Goal: Navigation & Orientation: Understand site structure

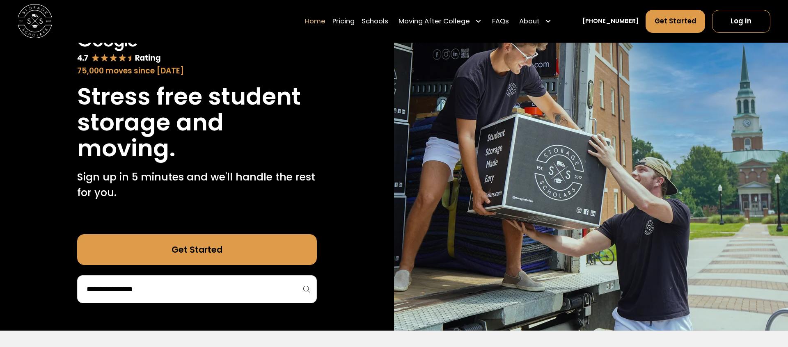
scroll to position [75, 0]
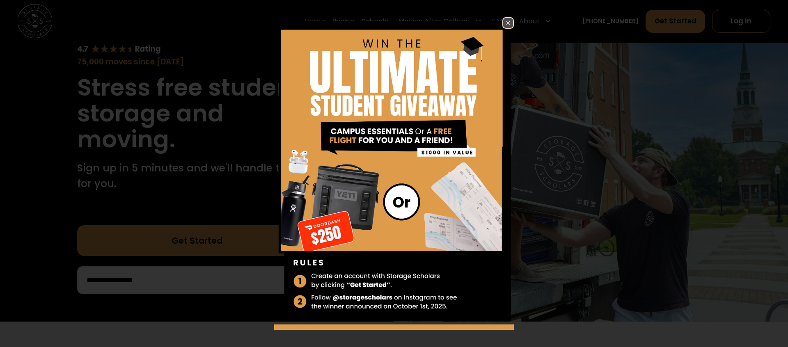
click at [507, 24] on img at bounding box center [508, 23] width 10 height 10
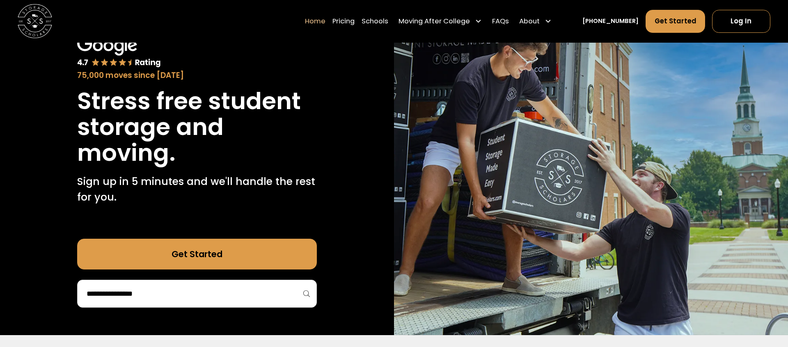
scroll to position [0, 0]
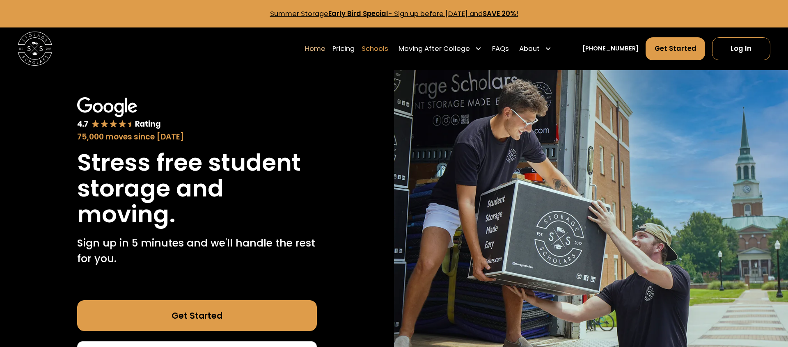
click at [388, 44] on link "Schools" at bounding box center [374, 49] width 27 height 24
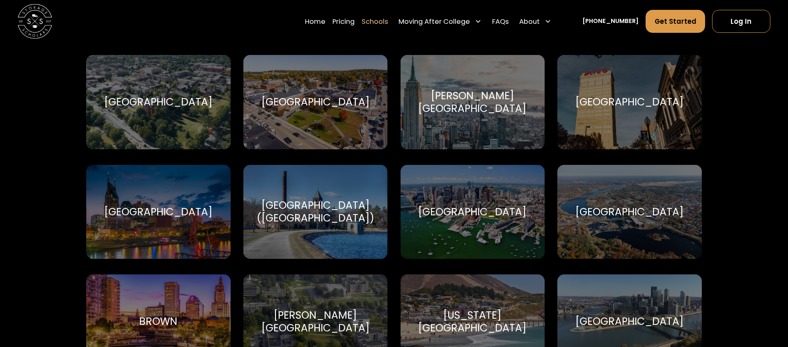
scroll to position [703, 0]
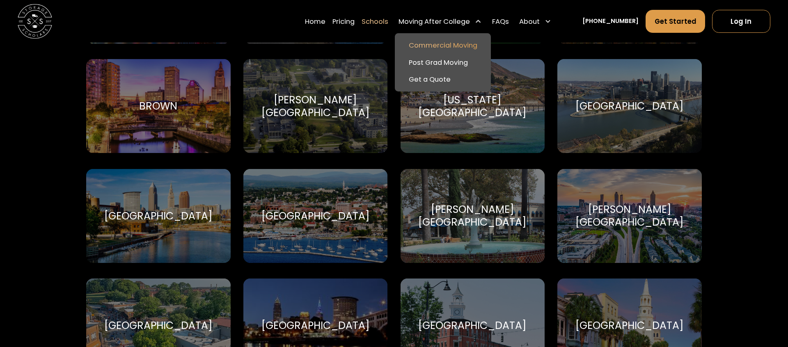
click at [461, 46] on link "Commercial Moving" at bounding box center [442, 45] width 89 height 17
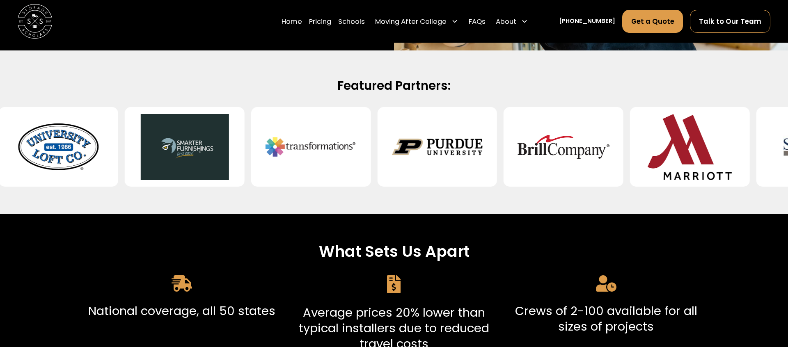
scroll to position [256, 0]
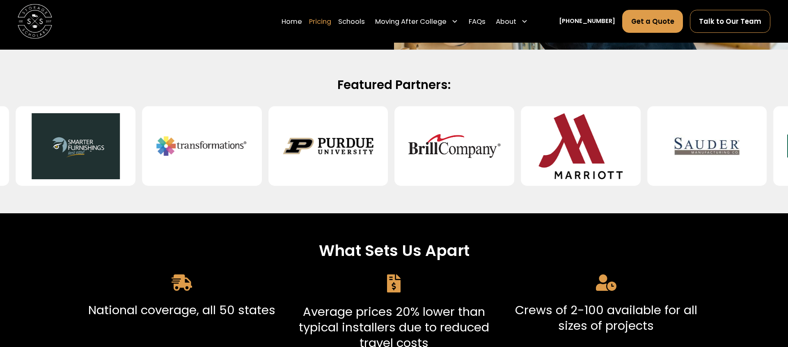
click at [331, 21] on link "Pricing" at bounding box center [320, 21] width 22 height 24
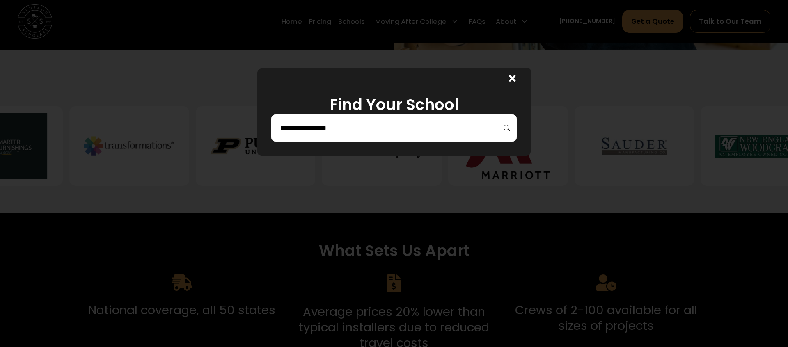
click at [513, 79] on icon at bounding box center [512, 78] width 7 height 7
